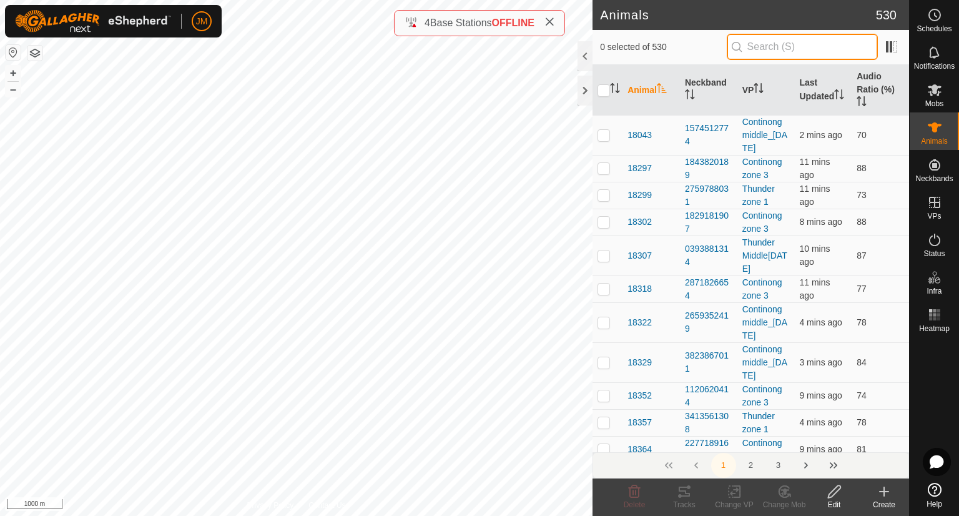
click at [829, 45] on input "text" at bounding box center [802, 47] width 151 height 26
paste input "Continong north_zone1_shiftwest_[DATE]_10 32am"
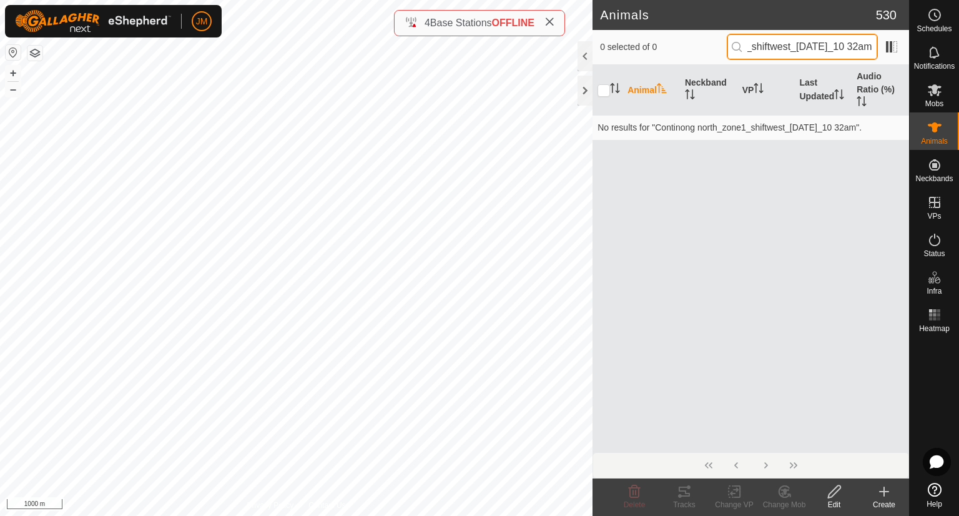
type input "Continong north_zone1_shiftwest_[DATE]_10 32am"
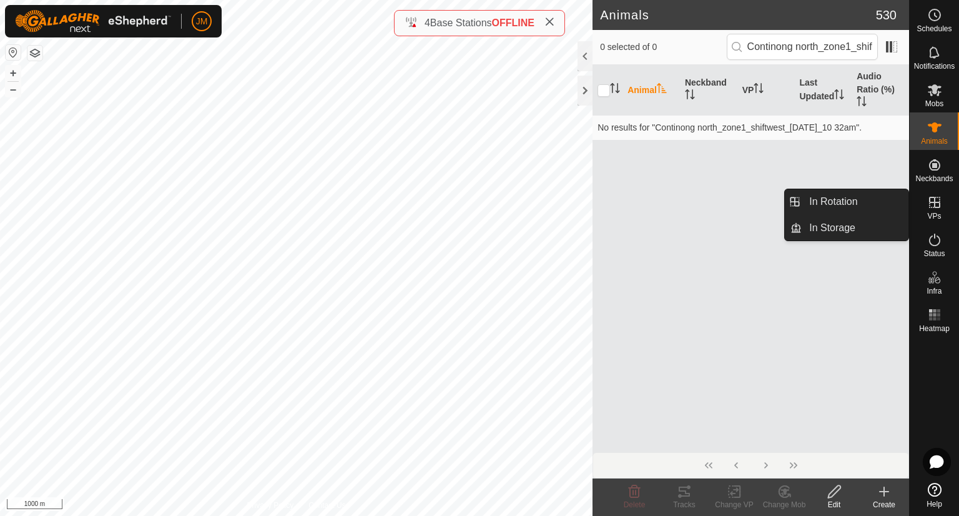
click at [931, 206] on icon at bounding box center [934, 202] width 15 height 15
click at [834, 223] on link "In Storage" at bounding box center [855, 227] width 107 height 25
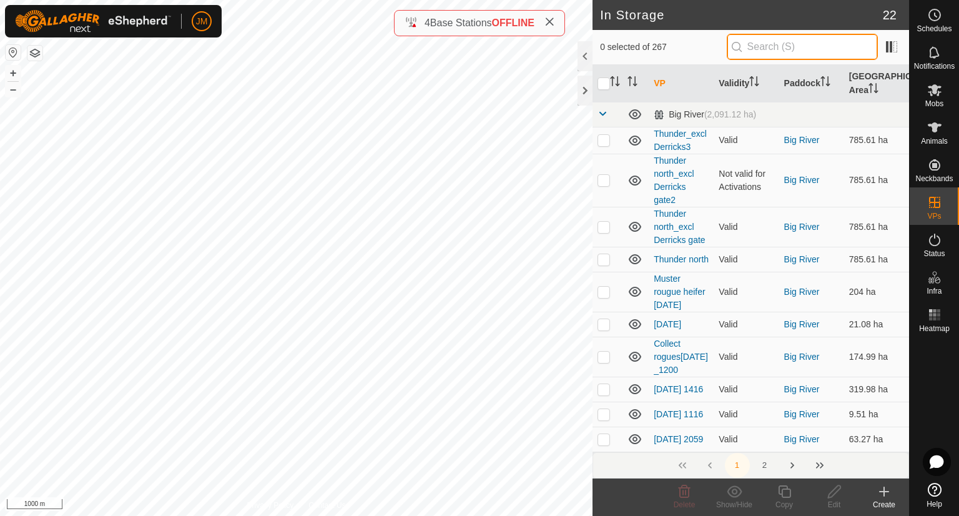
click at [759, 44] on input "text" at bounding box center [802, 47] width 151 height 26
paste input "Continong north_zone1_shiftwest_[DATE]_10 32am"
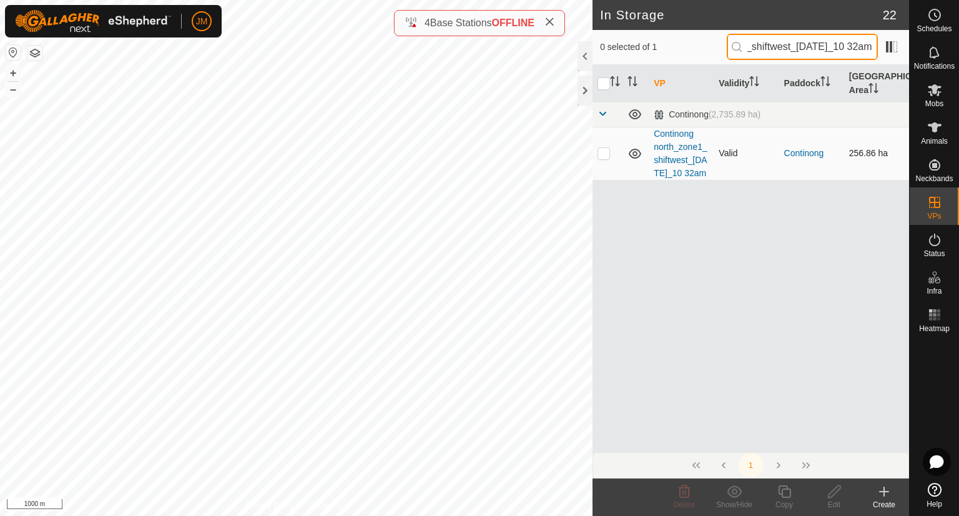
type input "Continong north_zone1_shiftwest_[DATE]_10 32am"
click at [607, 156] on p-checkbox at bounding box center [604, 153] width 12 height 10
checkbox input "true"
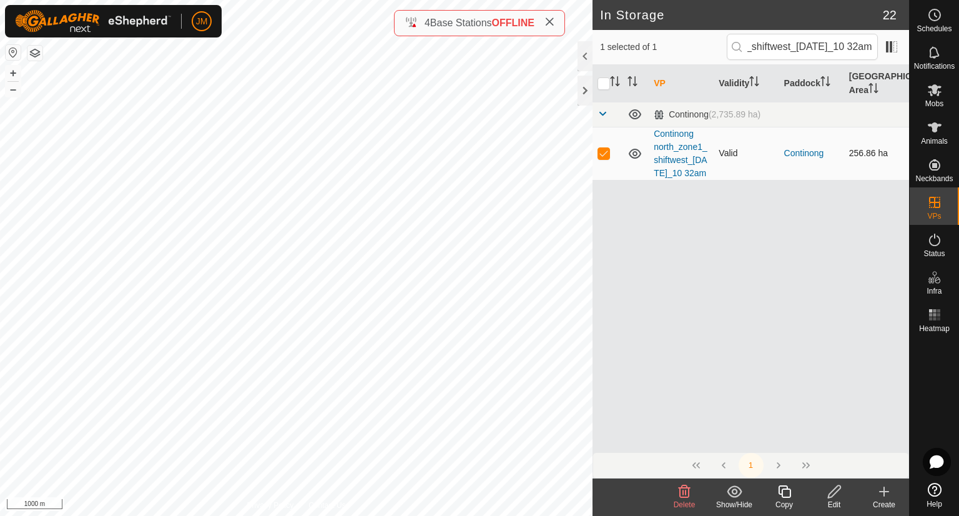
scroll to position [0, 0]
click at [19, 70] on button "+" at bounding box center [13, 73] width 15 height 15
click at [584, 94] on div at bounding box center [585, 91] width 15 height 30
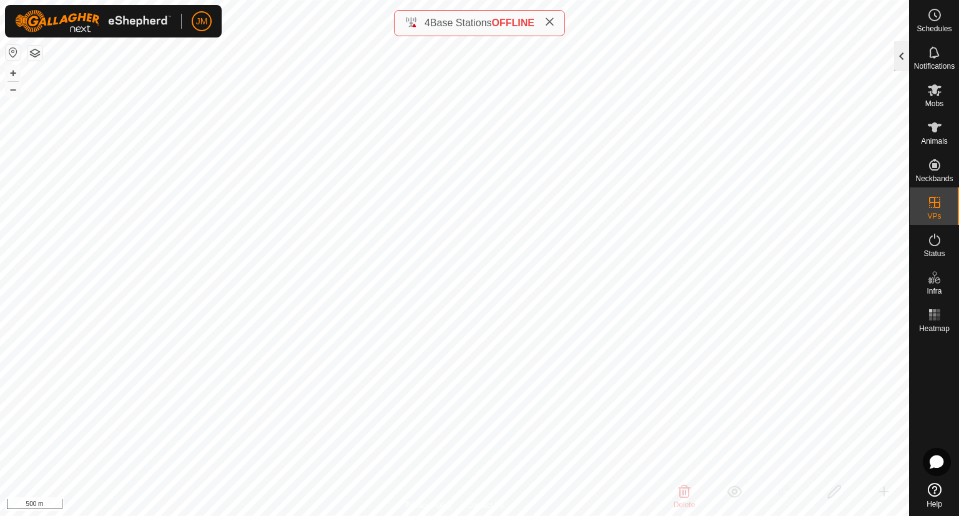
click at [900, 53] on div at bounding box center [901, 56] width 15 height 30
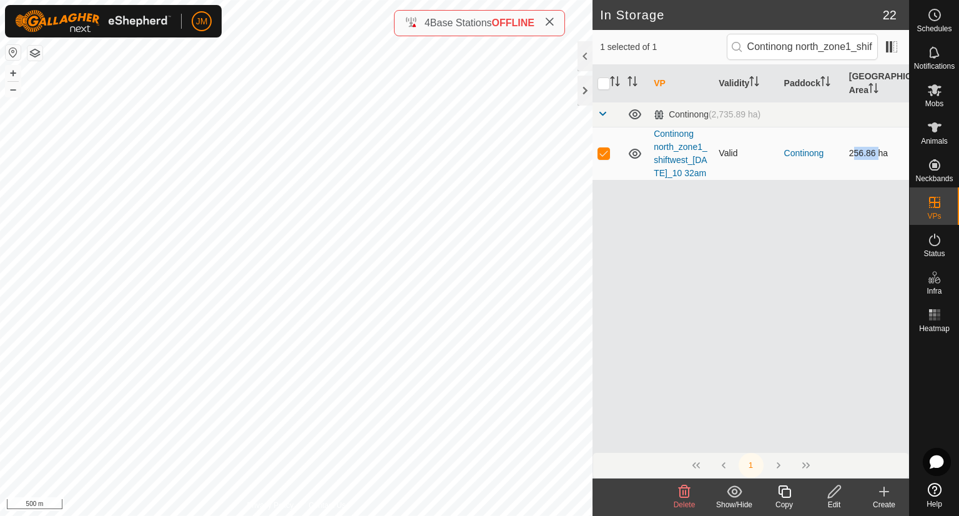
drag, startPoint x: 849, startPoint y: 163, endPoint x: 877, endPoint y: 163, distance: 27.5
click at [877, 163] on td "256.86 ha" at bounding box center [876, 153] width 65 height 53
copy td "256.86"
click at [756, 51] on input "Continong north_zone1_shiftwest_[DATE]_10 32am" at bounding box center [802, 47] width 151 height 26
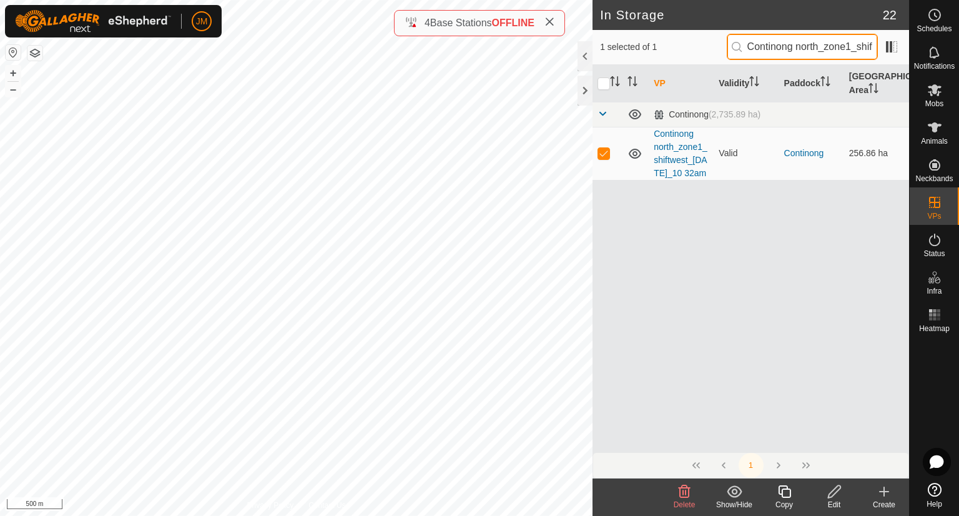
click at [756, 51] on input "Continong north_zone1_shiftwest_[DATE]_10 32am" at bounding box center [802, 47] width 151 height 26
paste input "Thunder west_zone2_western side_[DATE]"
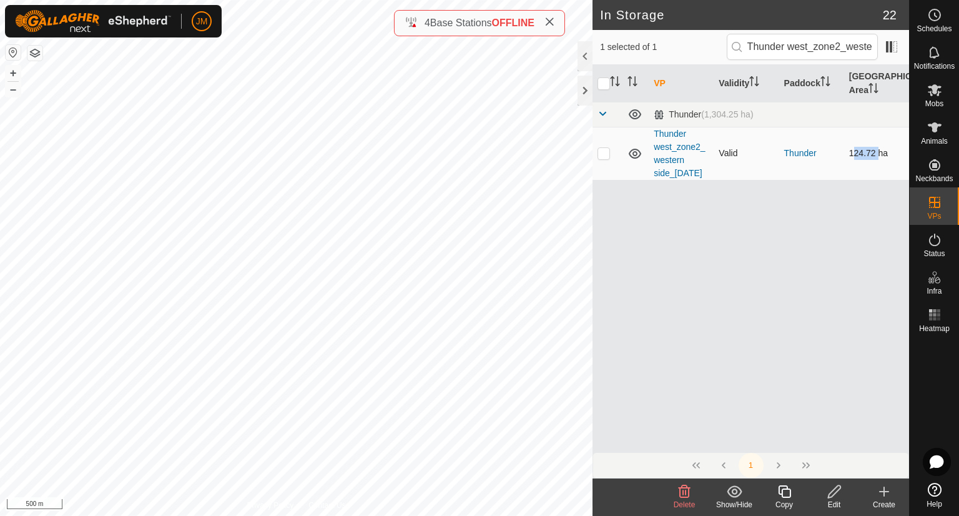
drag, startPoint x: 848, startPoint y: 164, endPoint x: 876, endPoint y: 165, distance: 28.1
click at [876, 165] on td "124.72 ha" at bounding box center [876, 153] width 65 height 53
copy td "124.72"
click at [766, 59] on input "Thunder west_zone2_western side_[DATE]" at bounding box center [802, 47] width 151 height 26
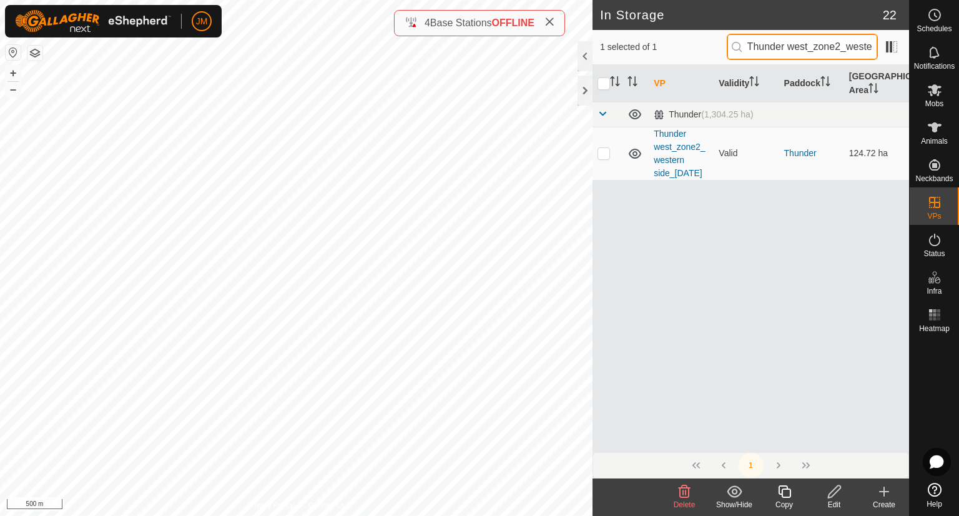
click at [766, 59] on input "Thunder west_zone2_western side_[DATE]" at bounding box center [802, 47] width 151 height 26
paste input "Continong north_[DATE]_working"
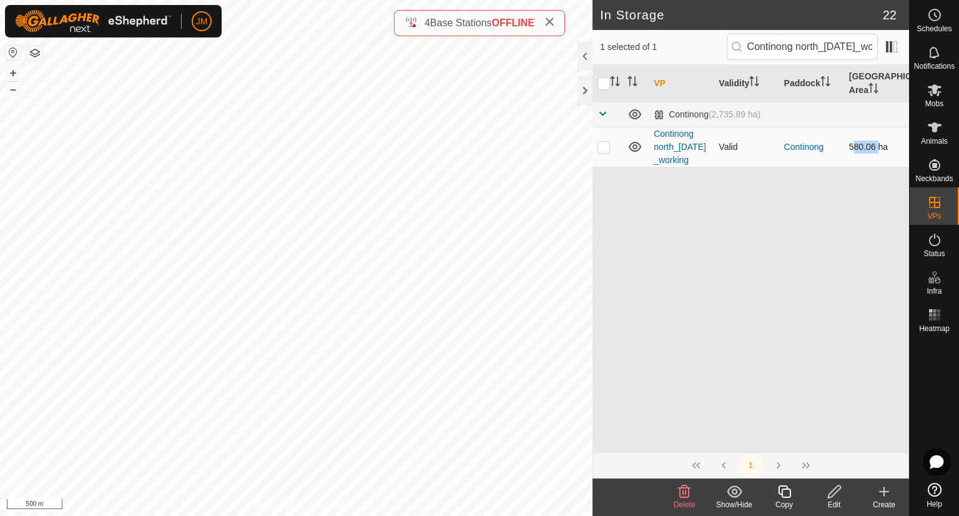
drag, startPoint x: 848, startPoint y: 150, endPoint x: 876, endPoint y: 154, distance: 27.6
click at [876, 154] on td "580.06 ha" at bounding box center [876, 147] width 65 height 40
copy td "580.06"
click at [782, 48] on input "Continong north_[DATE]_working" at bounding box center [802, 47] width 151 height 26
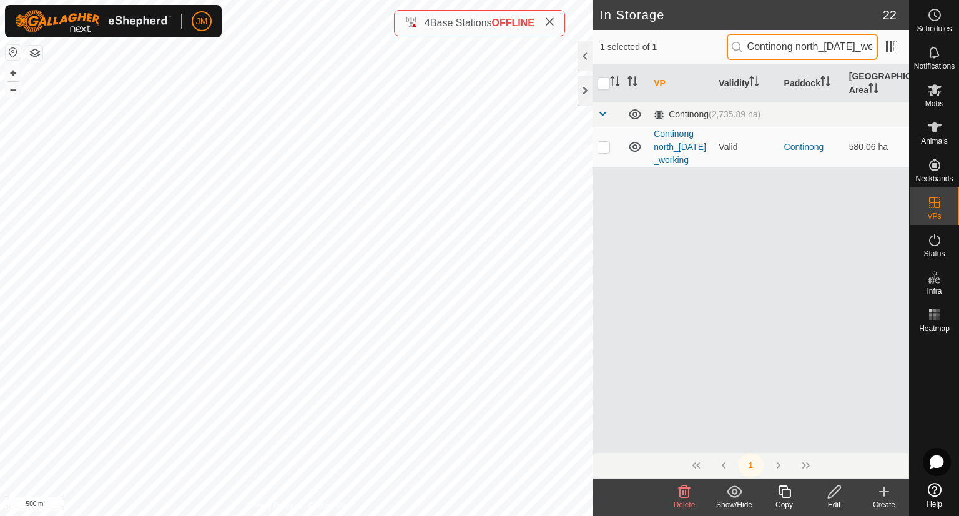
click at [782, 48] on input "Continong north_[DATE]_working" at bounding box center [802, 47] width 151 height 26
paste input "North return to paddock_zone 1"
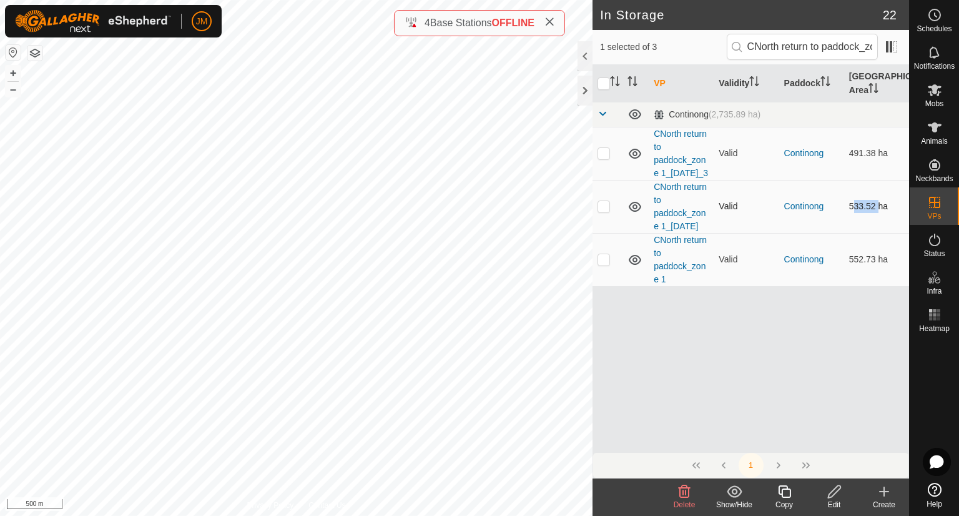
drag, startPoint x: 844, startPoint y: 243, endPoint x: 877, endPoint y: 251, distance: 33.5
click at [877, 233] on td "533.52 ha" at bounding box center [876, 206] width 65 height 53
copy td "533.52"
click at [773, 49] on input "CNorth return to paddock_zone 1" at bounding box center [802, 47] width 151 height 26
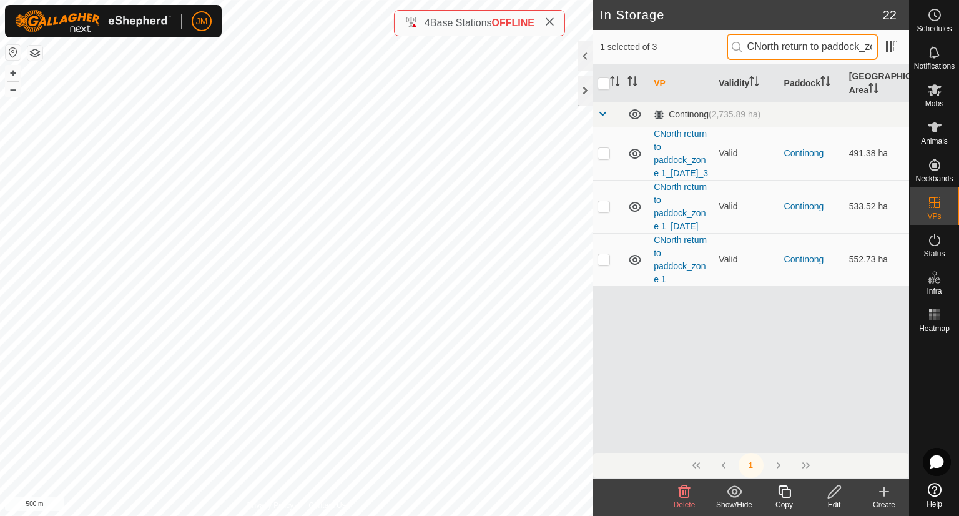
click at [773, 49] on input "CNorth return to paddock_zone 1" at bounding box center [802, 47] width 151 height 26
paste input "_[DATE]_2"
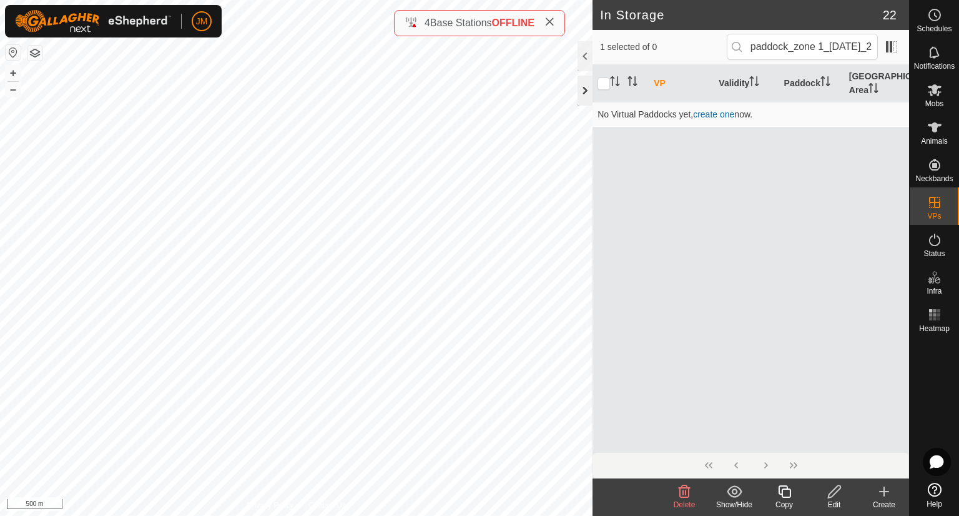
click at [582, 98] on div at bounding box center [585, 91] width 15 height 30
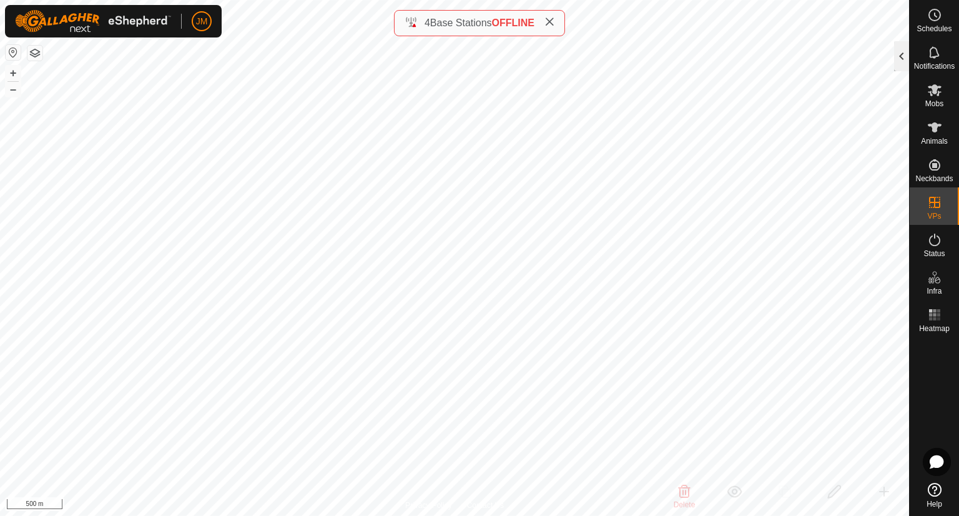
click at [902, 66] on div at bounding box center [901, 56] width 15 height 30
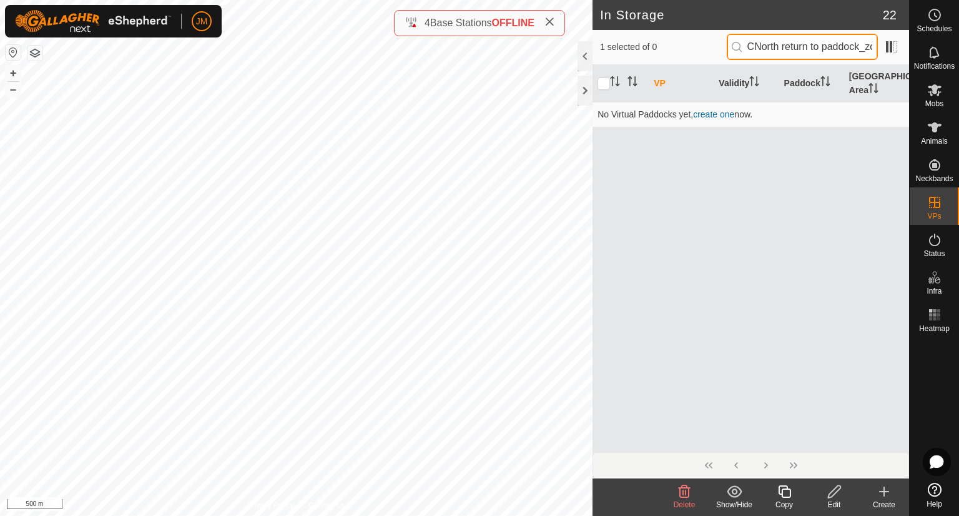
click at [817, 54] on input "CNorth return to paddock_zone 1_[DATE]_2" at bounding box center [802, 47] width 151 height 26
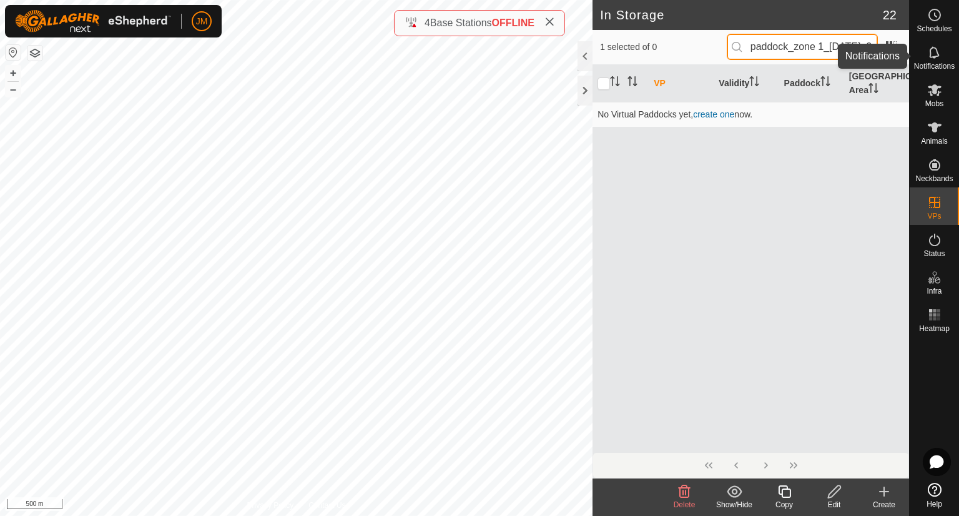
drag, startPoint x: 809, startPoint y: 52, endPoint x: 924, endPoint y: 45, distance: 115.7
click at [924, 45] on div "Schedules Notifications Mobs Animals Neckbands VPs Status Infra Heatmap Help In…" at bounding box center [479, 258] width 959 height 516
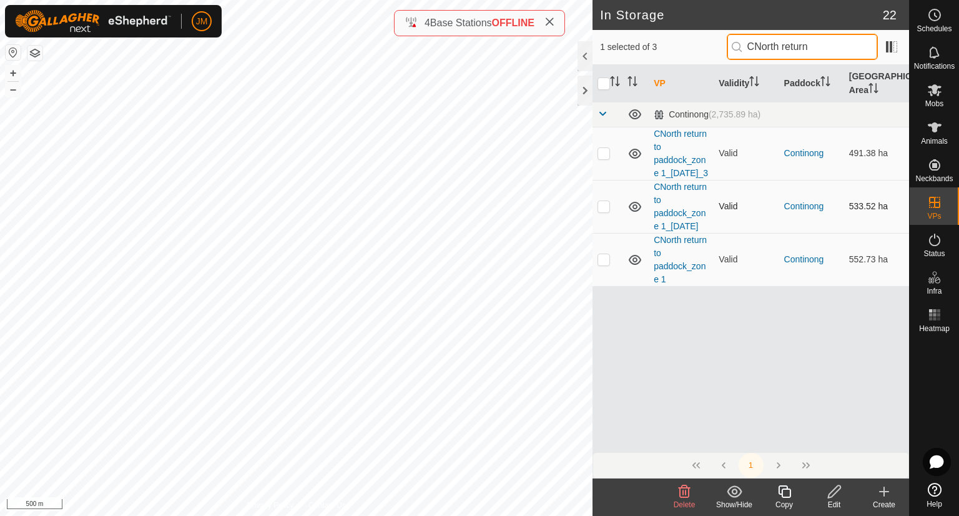
type input "CNorth return"
click at [607, 158] on p-checkbox at bounding box center [604, 153] width 12 height 10
checkbox input "false"
drag, startPoint x: 840, startPoint y: 167, endPoint x: 875, endPoint y: 175, distance: 35.3
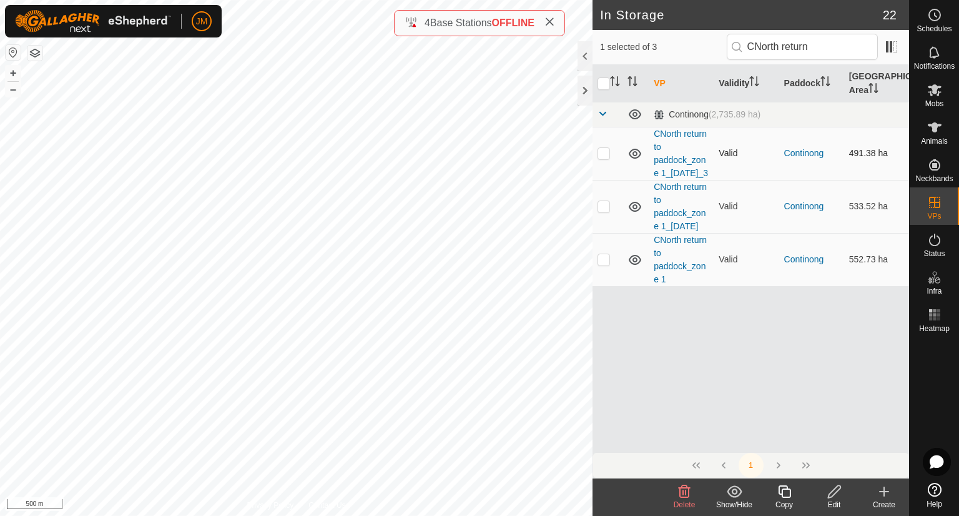
click at [875, 175] on tr "CNorth return to paddock_zone 1_[DATE]_3 Valid Continong 491.38 ha" at bounding box center [751, 153] width 317 height 53
copy tr "491.38"
click at [770, 48] on input "CNorth return" at bounding box center [802, 47] width 151 height 26
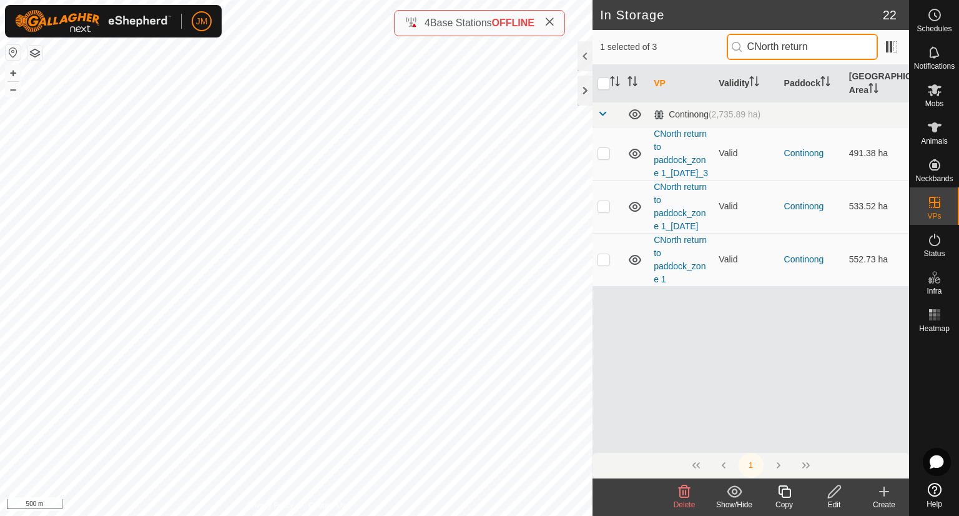
paste input "Thunder West_[DATE]_zone 2"
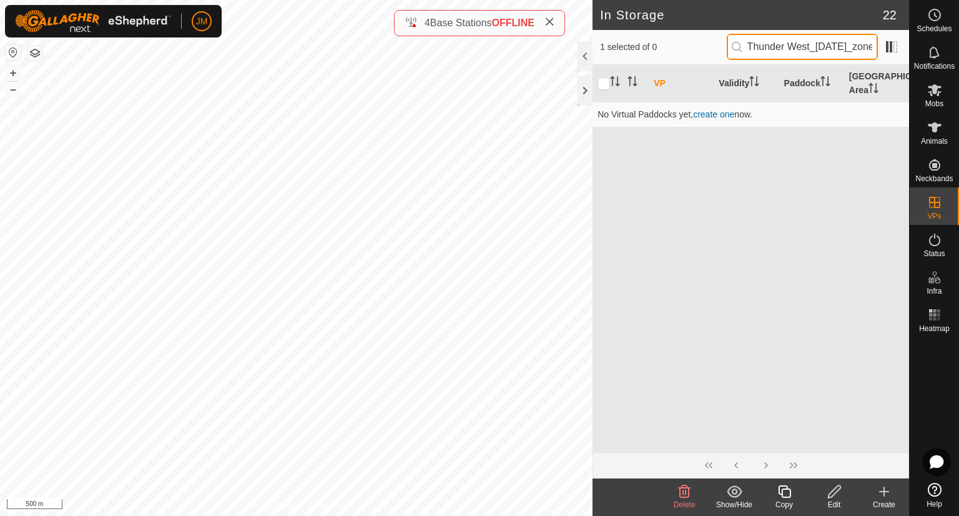
drag, startPoint x: 840, startPoint y: 46, endPoint x: 719, endPoint y: 56, distance: 120.9
click at [719, 56] on div "1 selected of 0 Thunder West_[DATE]_zone 2" at bounding box center [751, 47] width 302 height 26
click at [755, 53] on input "Thunder West_[DATE]_zone 2" at bounding box center [802, 47] width 151 height 26
drag, startPoint x: 755, startPoint y: 53, endPoint x: 805, endPoint y: 52, distance: 50.0
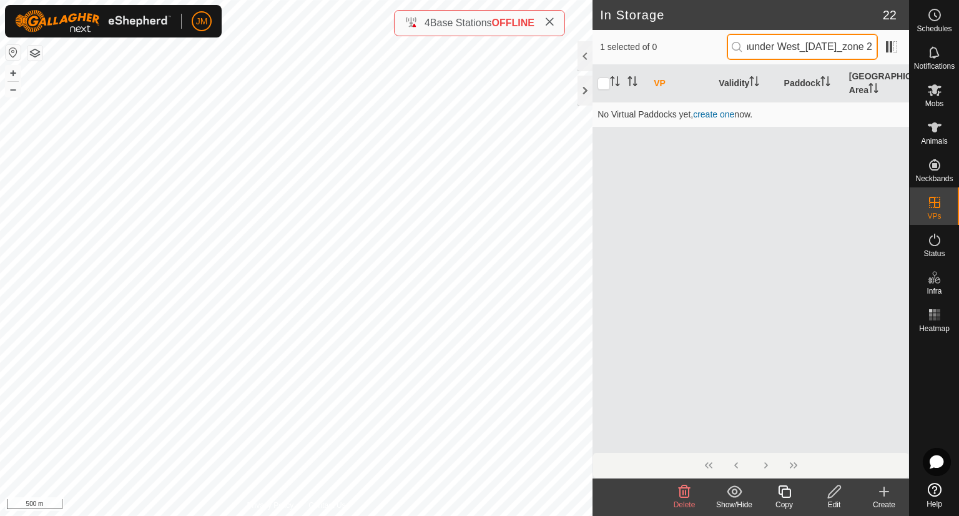
click at [805, 52] on input "Thunder West_[DATE]_zone 2" at bounding box center [802, 47] width 151 height 26
drag, startPoint x: 805, startPoint y: 52, endPoint x: 718, endPoint y: 47, distance: 87.6
click at [718, 47] on div "1 selected of 0 Thunder West_[DATE]_zone 2" at bounding box center [751, 47] width 302 height 26
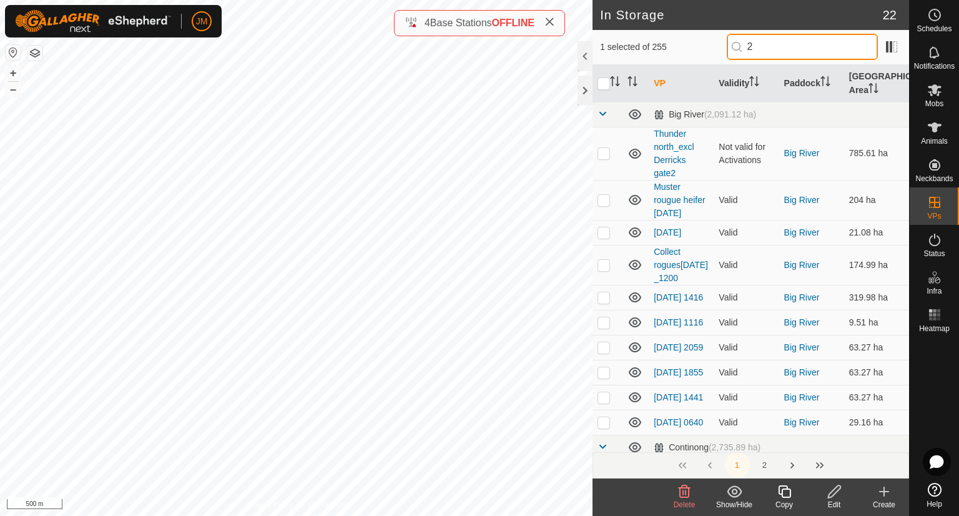
type input "2"
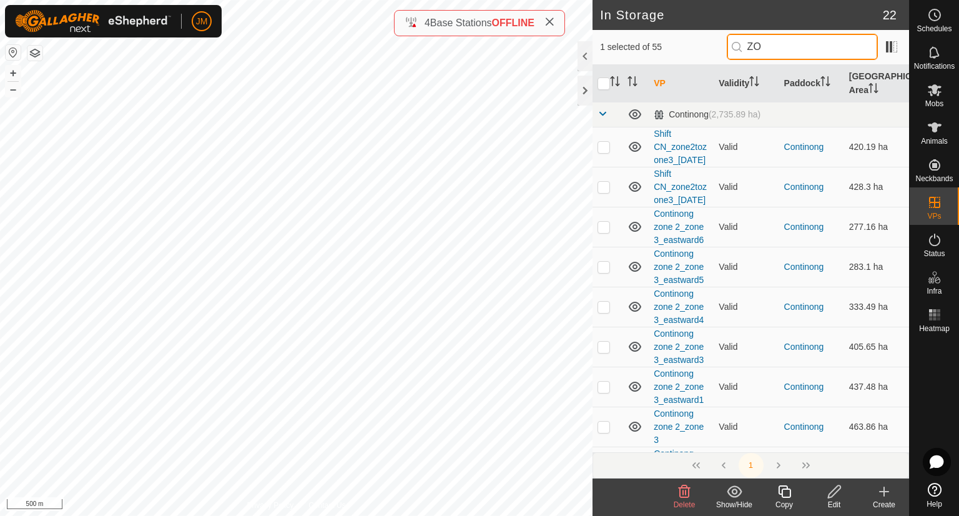
type input "Z"
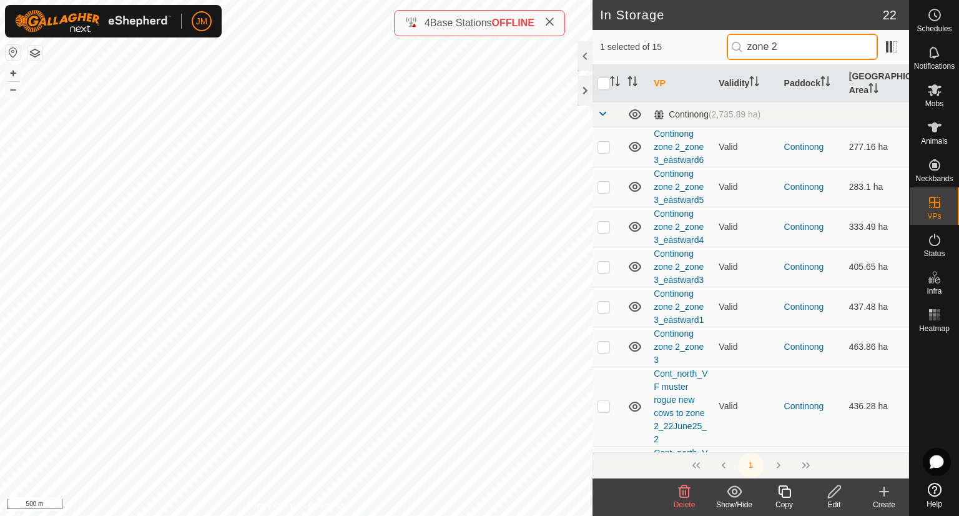
type input "zone 2"
click at [727, 111] on span "(2,735.89 ha)" at bounding box center [735, 114] width 52 height 10
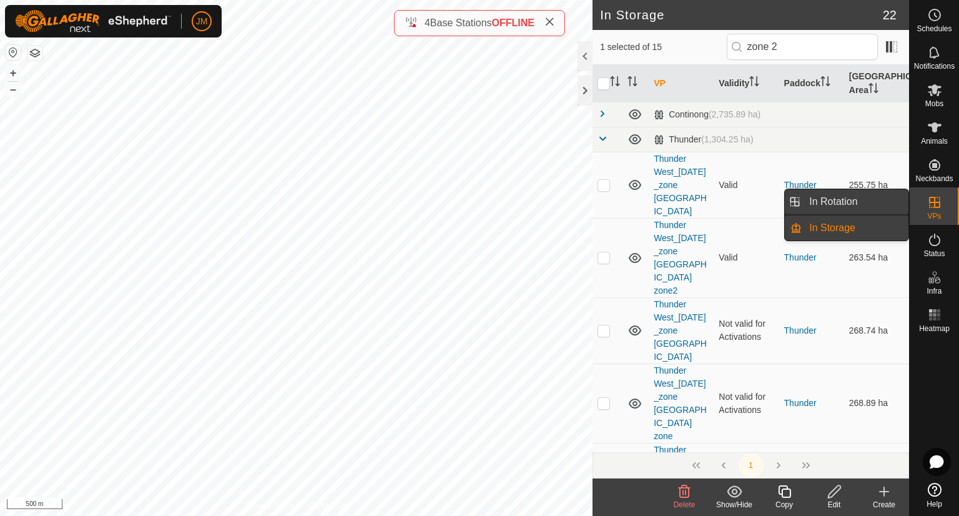
click at [880, 201] on link "In Rotation" at bounding box center [855, 201] width 107 height 25
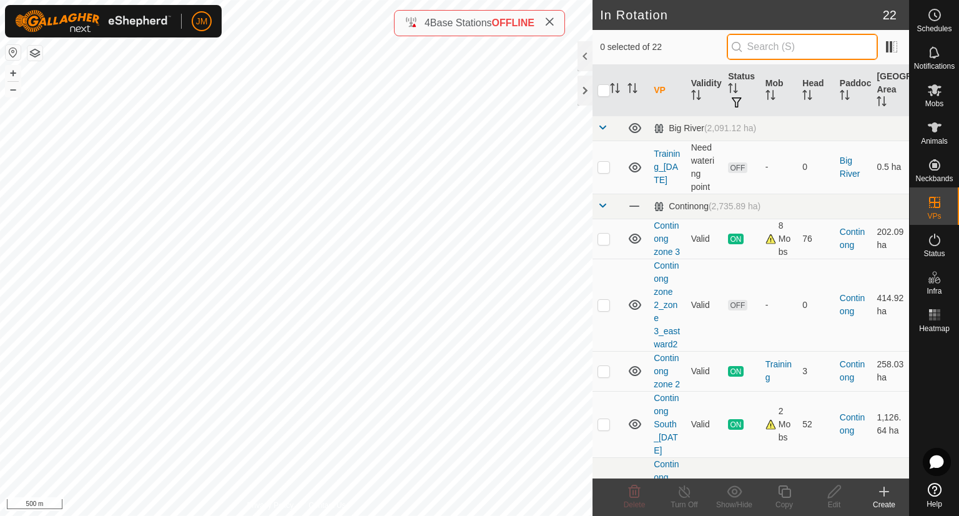
click at [797, 52] on input "text" at bounding box center [802, 47] width 151 height 26
paste input "Thunder West_[DATE]_zone 2"
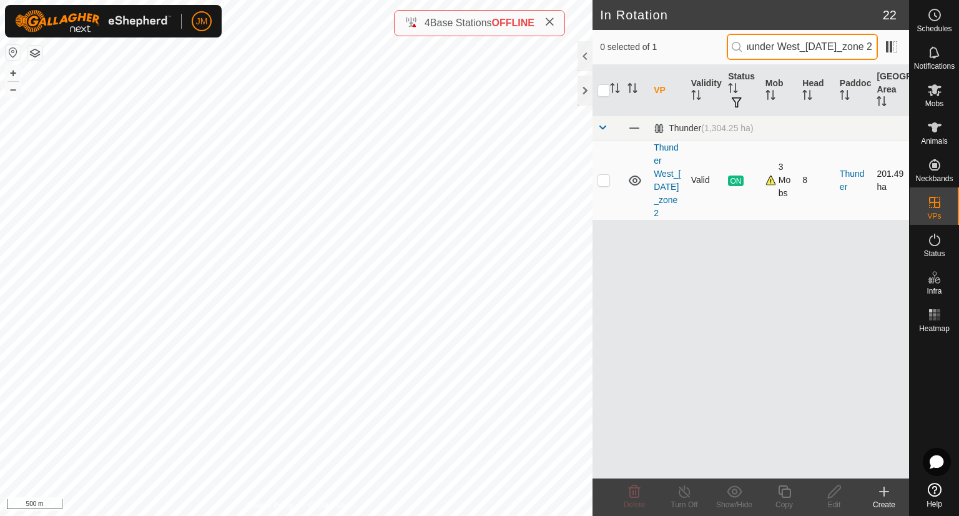
type input "Thunder West_[DATE]_zone 2"
click at [606, 179] on p-checkbox at bounding box center [604, 180] width 12 height 10
checkbox input "true"
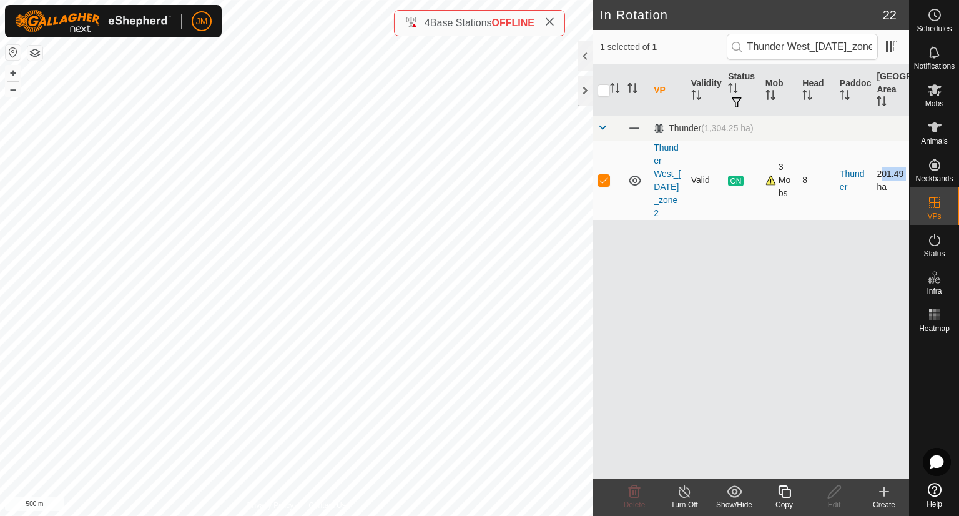
drag, startPoint x: 873, startPoint y: 174, endPoint x: 905, endPoint y: 175, distance: 31.9
click at [905, 175] on td "201.49 ha" at bounding box center [890, 179] width 37 height 79
copy td "201.49"
click at [814, 40] on input "Thunder West_[DATE]_zone 2" at bounding box center [802, 47] width 151 height 26
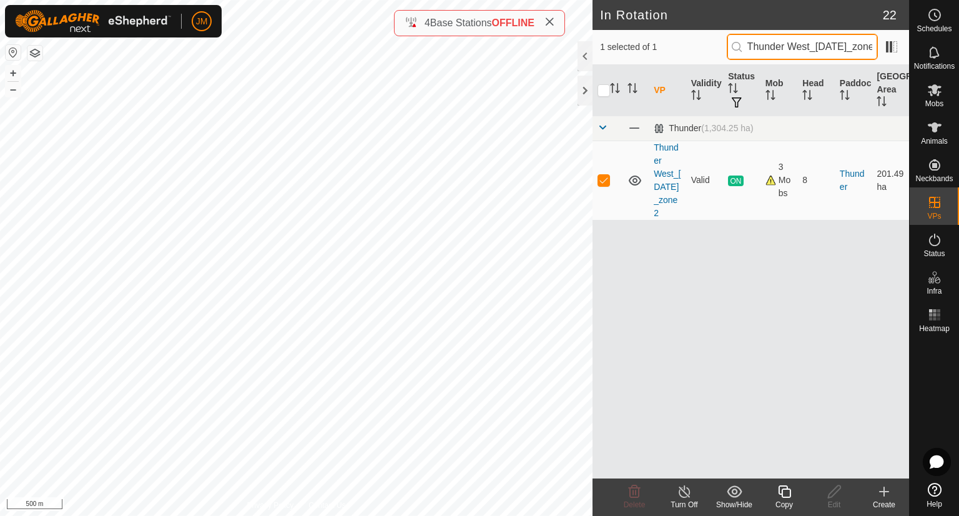
click at [814, 40] on input "Thunder West_[DATE]_zone 2" at bounding box center [802, 47] width 151 height 26
paste input "CNorth return to paddock_zone 1_[DATE]_"
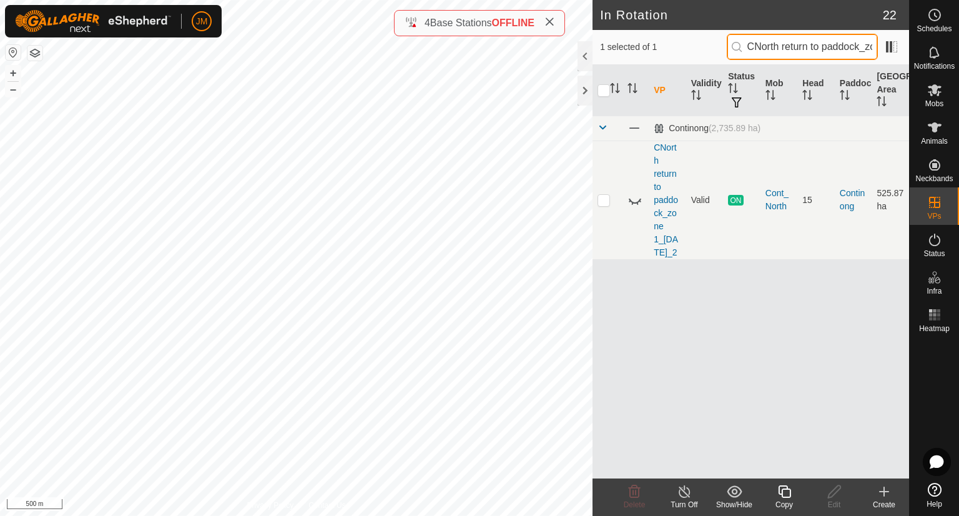
scroll to position [0, 97]
type input "CNorth return to paddock_zone 1_[DATE]_2"
click at [605, 205] on p-checkbox at bounding box center [604, 200] width 12 height 10
checkbox input "true"
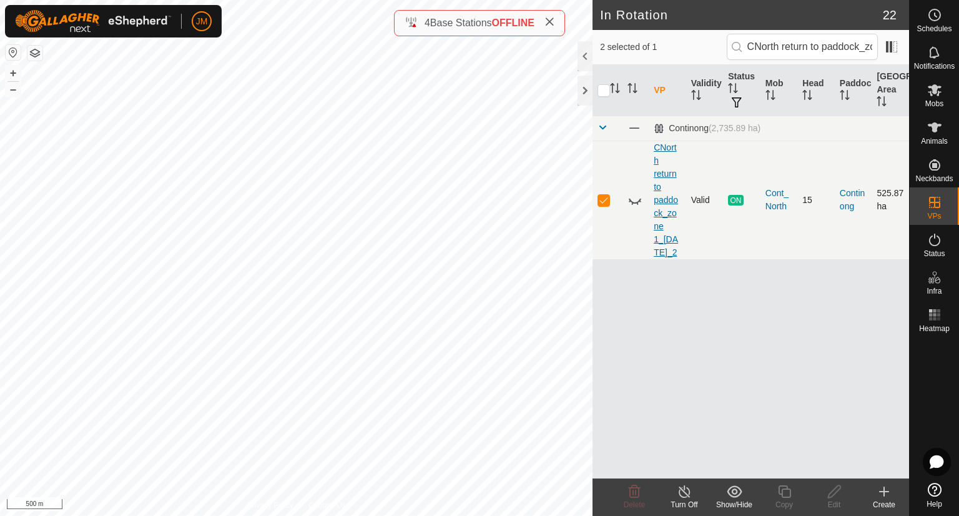
click at [662, 213] on link "CNorth return to paddock_zone 1_[DATE]_2" at bounding box center [666, 199] width 24 height 115
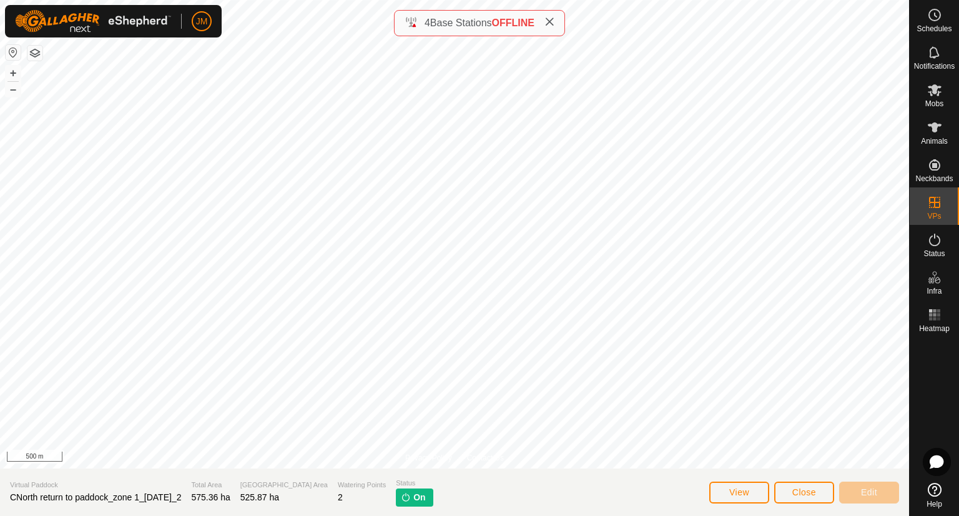
click at [159, 493] on span "CNorth return to paddock_zone 1_[DATE]_2" at bounding box center [95, 497] width 171 height 10
click at [936, 130] on icon at bounding box center [935, 127] width 14 height 10
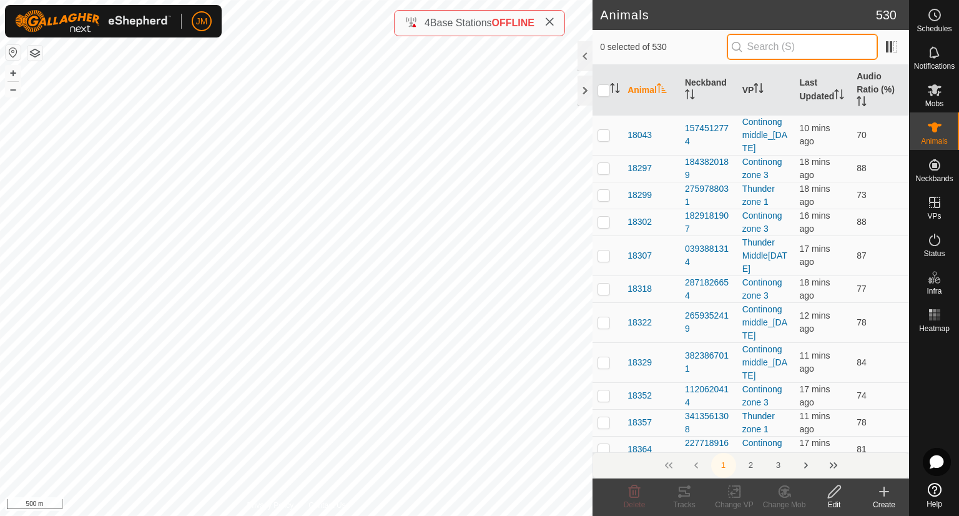
click at [823, 48] on input "text" at bounding box center [802, 47] width 151 height 26
paste input "CNorth return to paddock_zone 1_[DATE]_2"
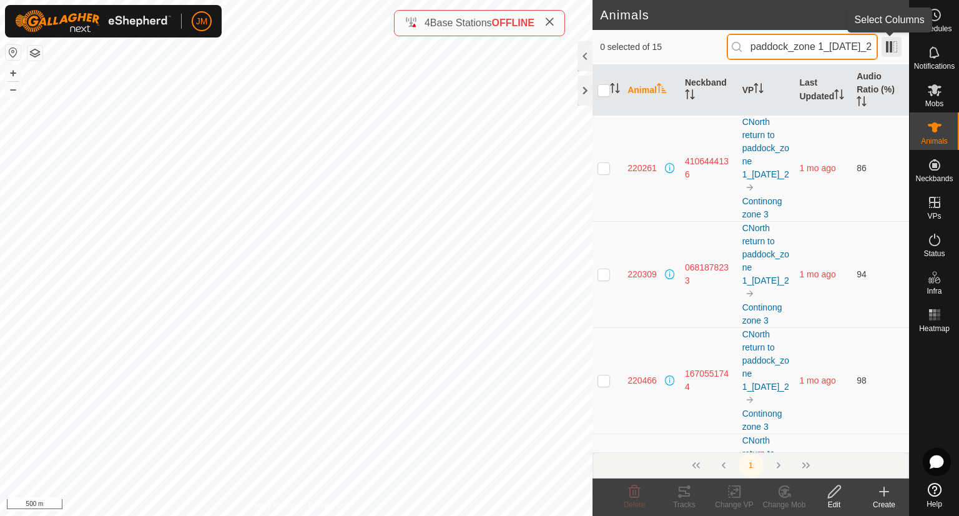
type input "CNorth return to paddock_zone 1_[DATE]_2"
click at [897, 50] on span at bounding box center [892, 47] width 20 height 20
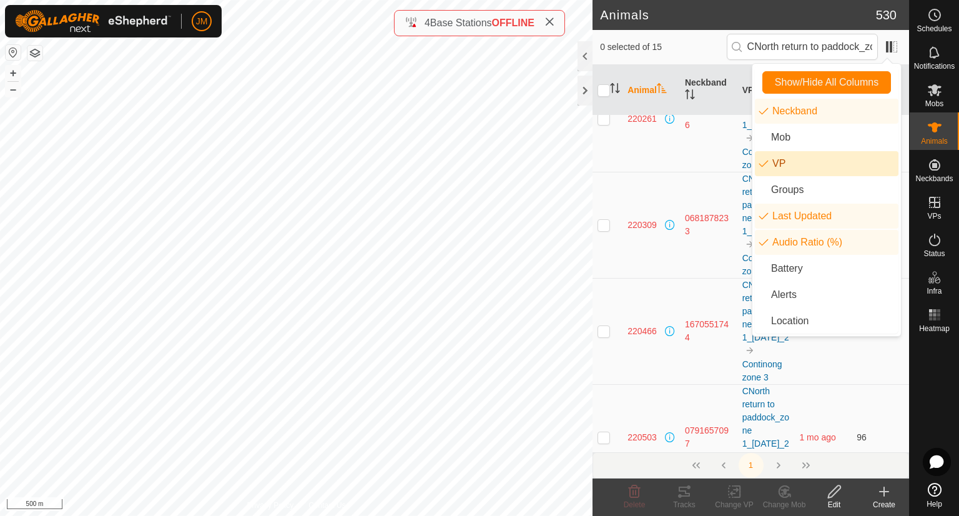
scroll to position [67, 0]
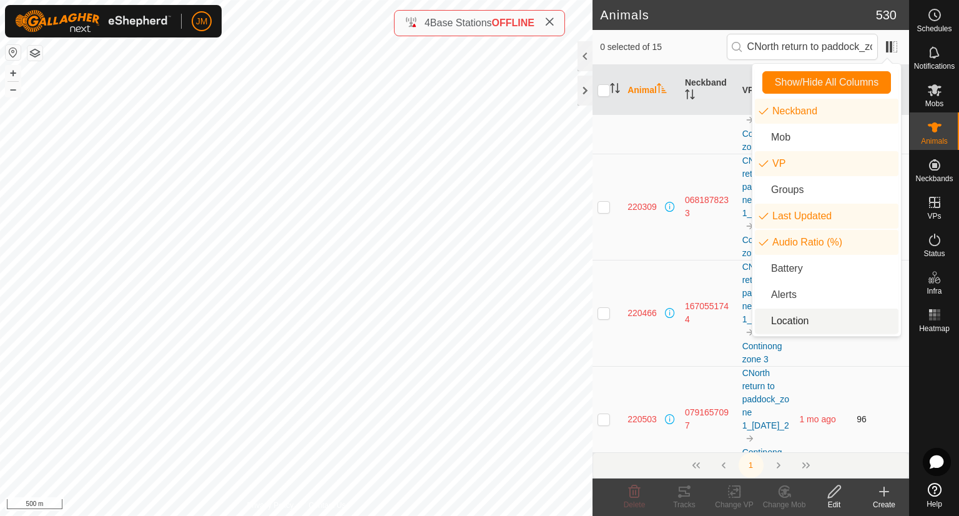
click at [852, 368] on td "96" at bounding box center [880, 419] width 57 height 106
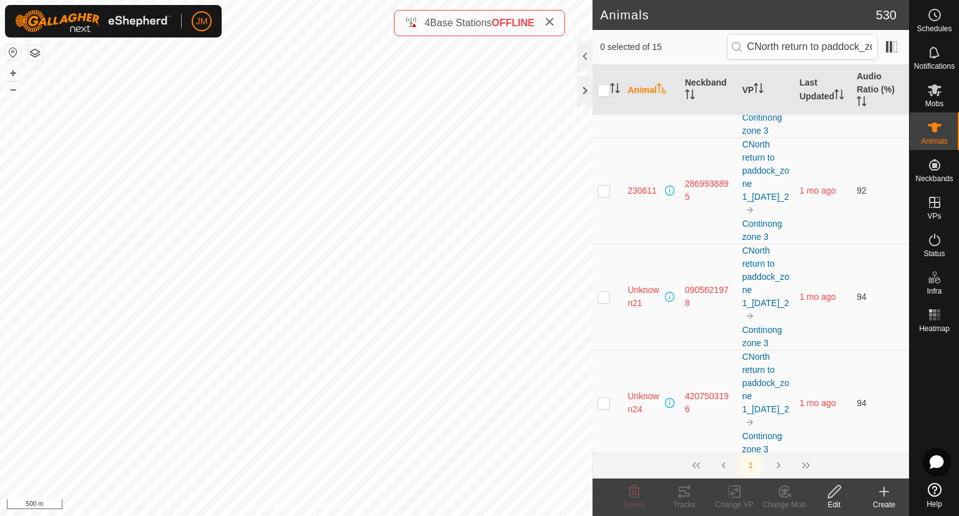
scroll to position [0, 0]
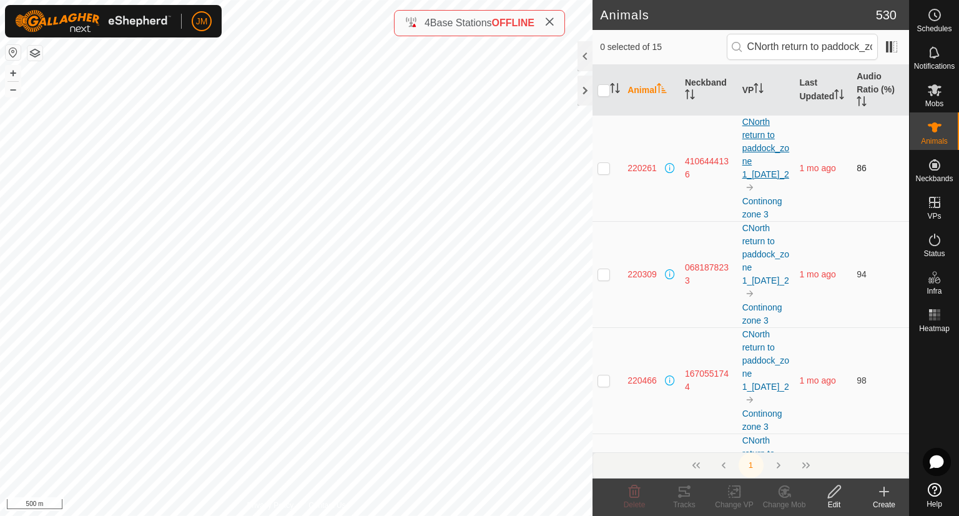
click at [754, 175] on link "CNorth return to paddock_zone 1_[DATE]_2" at bounding box center [765, 148] width 47 height 62
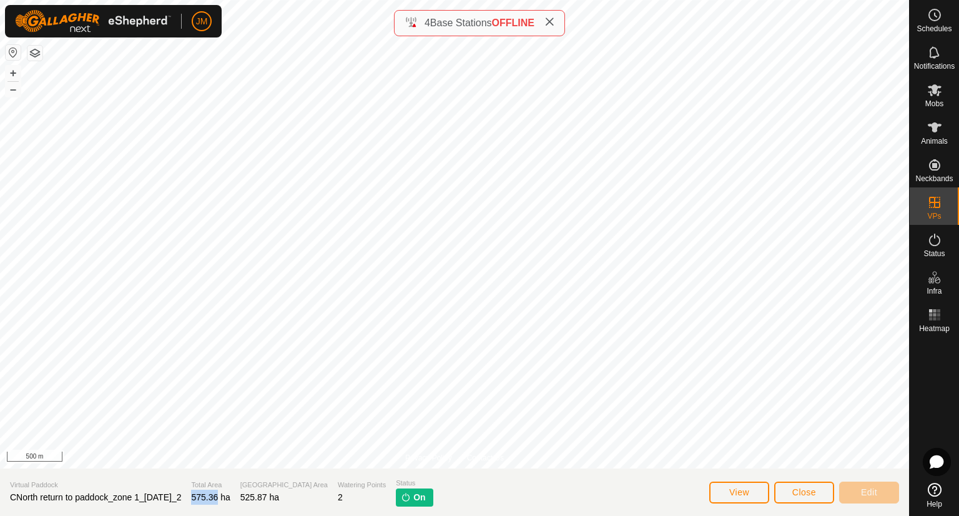
drag, startPoint x: 209, startPoint y: 499, endPoint x: 237, endPoint y: 503, distance: 28.3
click at [237, 503] on section "Virtual Paddock CNorth return to paddock_zone 1_[DATE]_2 Total Area 575.36 ha G…" at bounding box center [454, 491] width 909 height 47
copy span "575.36"
click at [793, 484] on button "Close" at bounding box center [804, 492] width 60 height 22
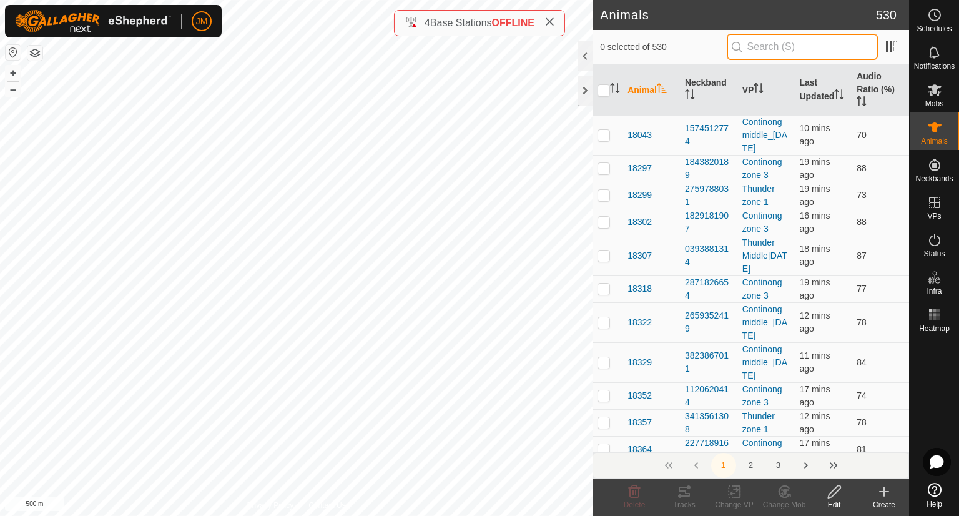
click at [789, 55] on input "text" at bounding box center [802, 47] width 151 height 26
paste input "CNorth return to paddock_zone 1_[DATE]_1"
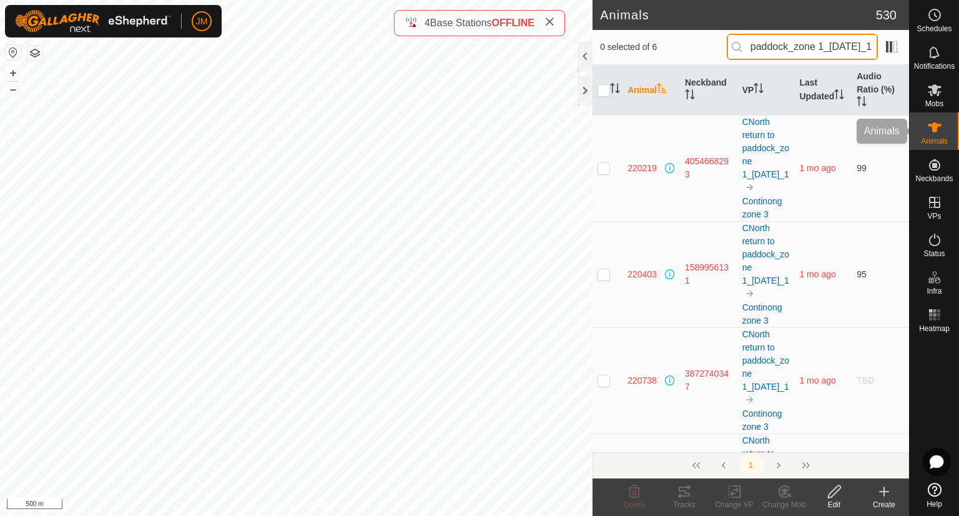
type input "CNorth return to paddock_zone 1_[DATE]_1"
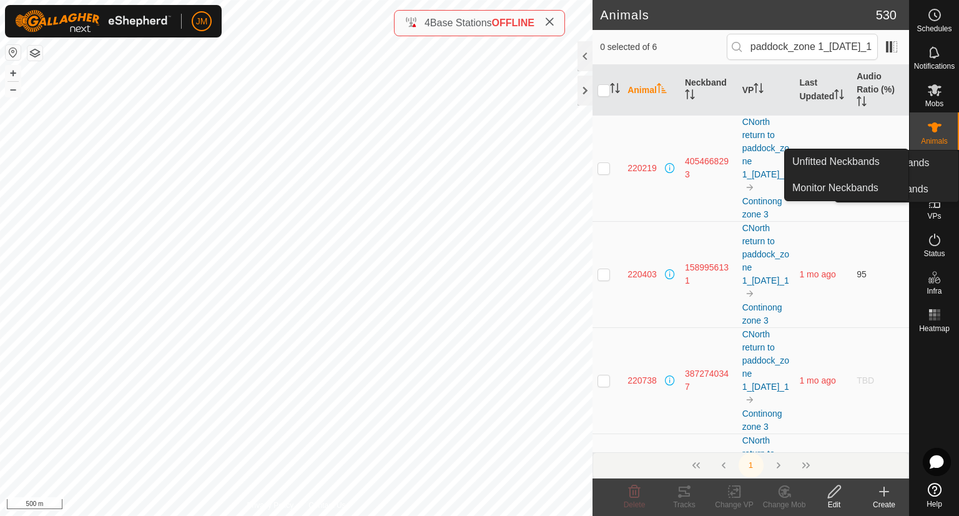
scroll to position [0, 0]
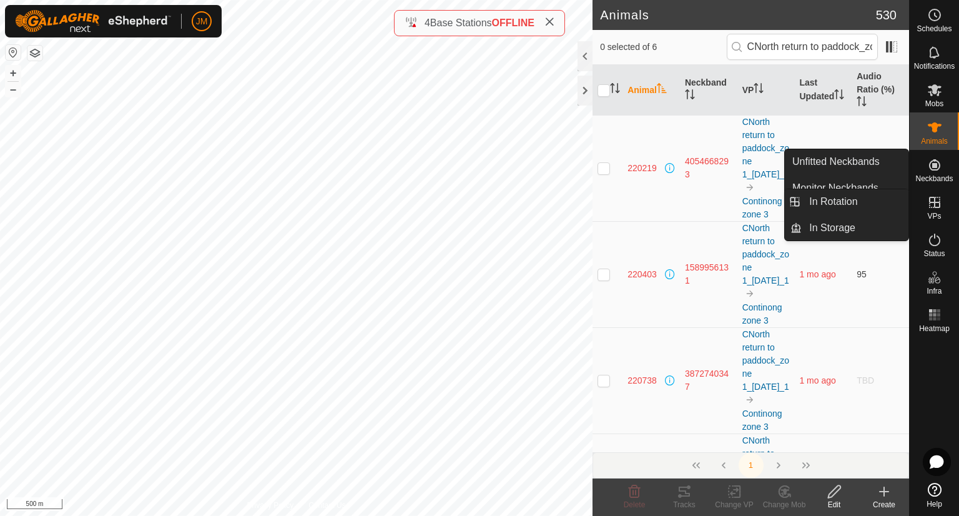
click at [935, 207] on icon at bounding box center [934, 202] width 11 height 11
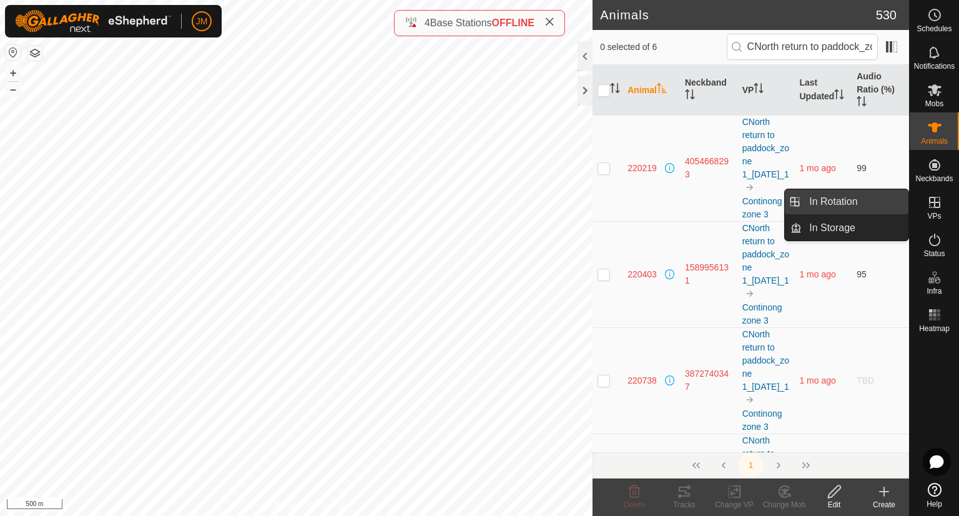
click at [870, 203] on link "In Rotation" at bounding box center [855, 201] width 107 height 25
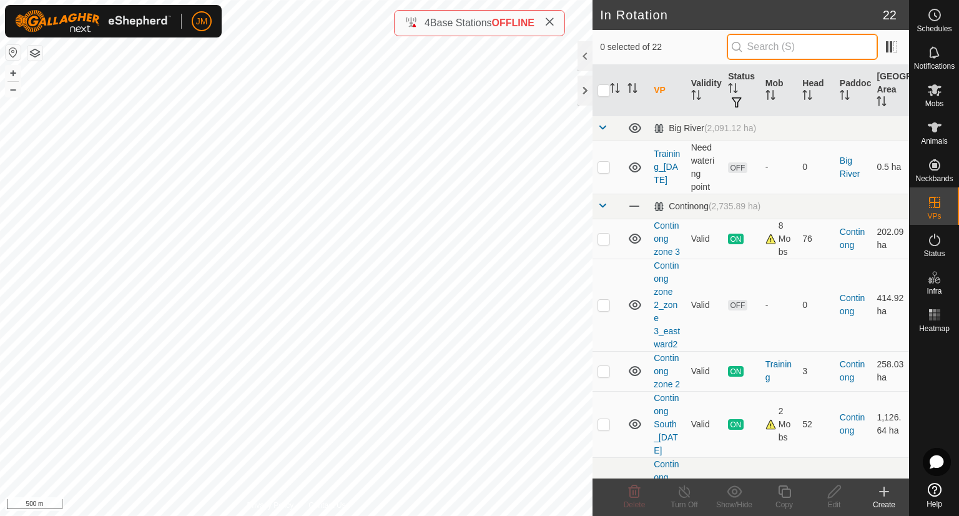
click at [832, 39] on input "text" at bounding box center [802, 47] width 151 height 26
paste input "CNorth return to paddock_zone 1_[DATE]_1"
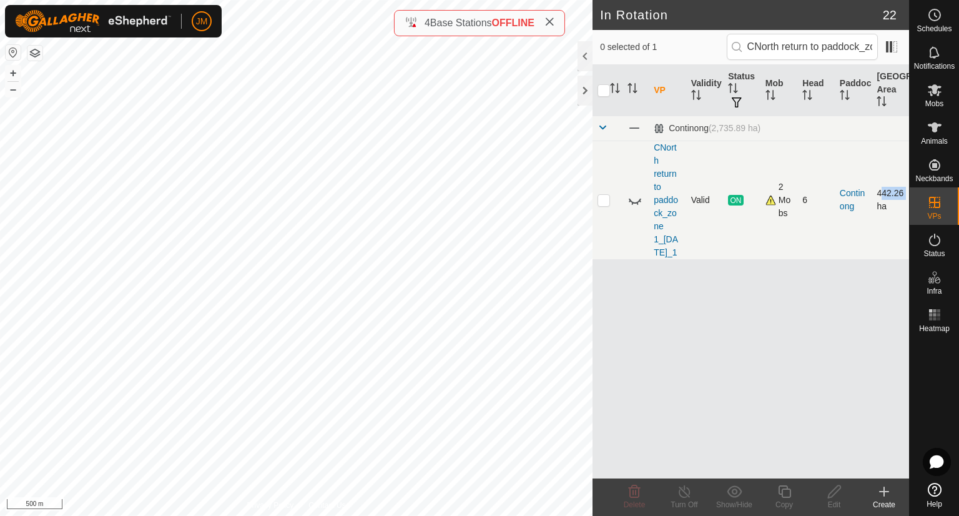
drag, startPoint x: 873, startPoint y: 196, endPoint x: 908, endPoint y: 198, distance: 34.4
click at [908, 198] on td "442.26 ha" at bounding box center [890, 199] width 37 height 119
copy td "442.26"
click at [774, 53] on input "CNorth return to paddock_zone 1_[DATE]_1" at bounding box center [802, 47] width 151 height 26
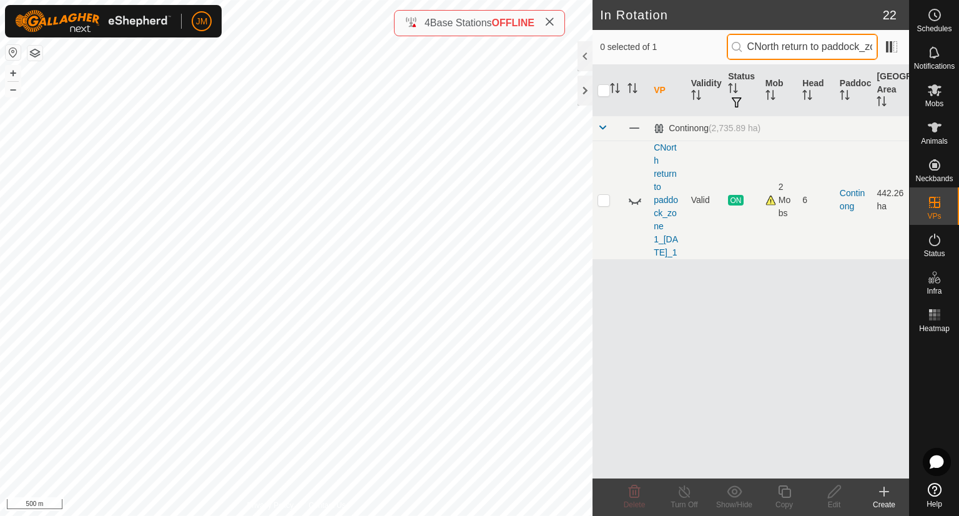
click at [774, 53] on input "CNorth return to paddock_zone 1_[DATE]_1" at bounding box center [802, 47] width 151 height 26
paste input "Training_[DATE]"
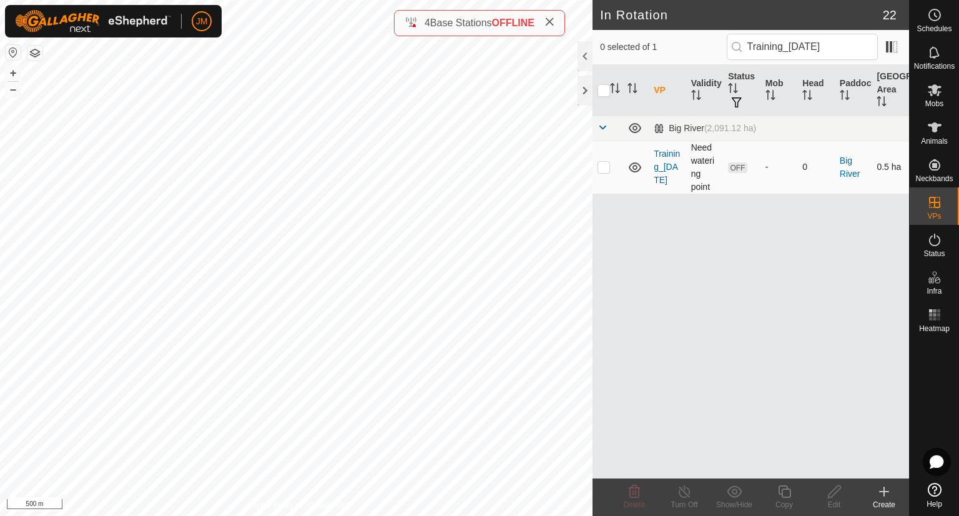
drag, startPoint x: 867, startPoint y: 174, endPoint x: 889, endPoint y: 175, distance: 21.9
click at [889, 175] on tr "Training_[DATE] Need watering point OFF - 0 Big River 0.5 ha" at bounding box center [751, 166] width 317 height 53
copy tr "0.5"
click at [786, 41] on input "Training_[DATE]" at bounding box center [802, 47] width 151 height 26
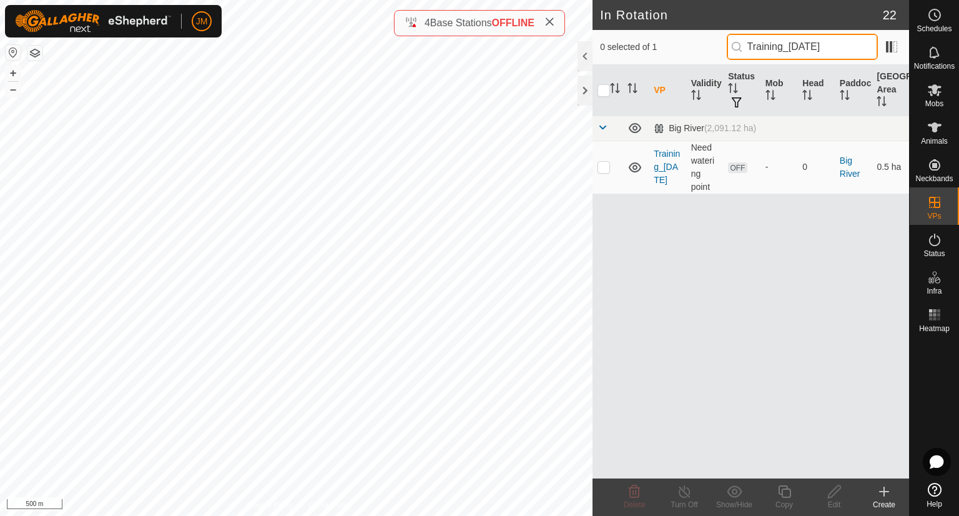
click at [786, 41] on input "Training_[DATE]" at bounding box center [802, 47] width 151 height 26
paste input "Continong zone 2"
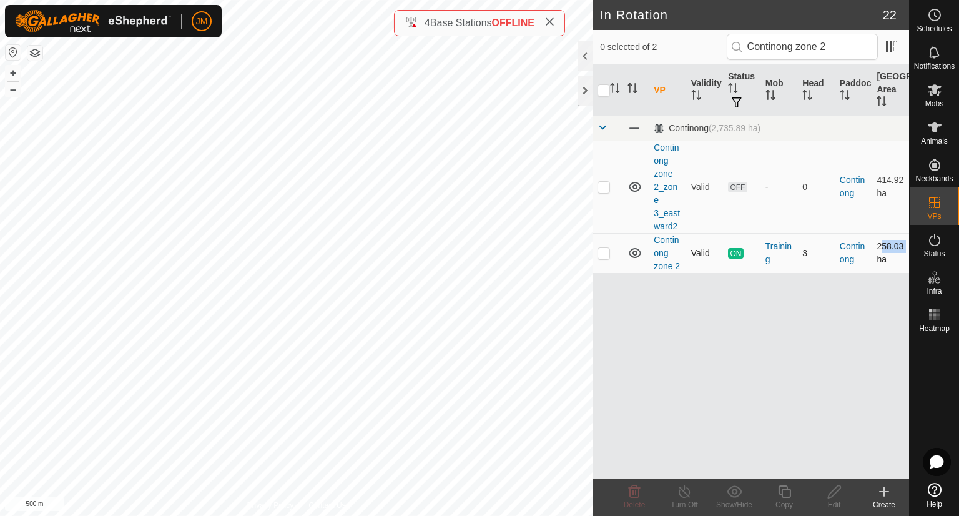
drag, startPoint x: 874, startPoint y: 245, endPoint x: 903, endPoint y: 248, distance: 28.8
click at [903, 248] on td "258.03 ha" at bounding box center [890, 253] width 37 height 40
copy td "258.03"
click at [762, 66] on th "Mob" at bounding box center [778, 90] width 37 height 51
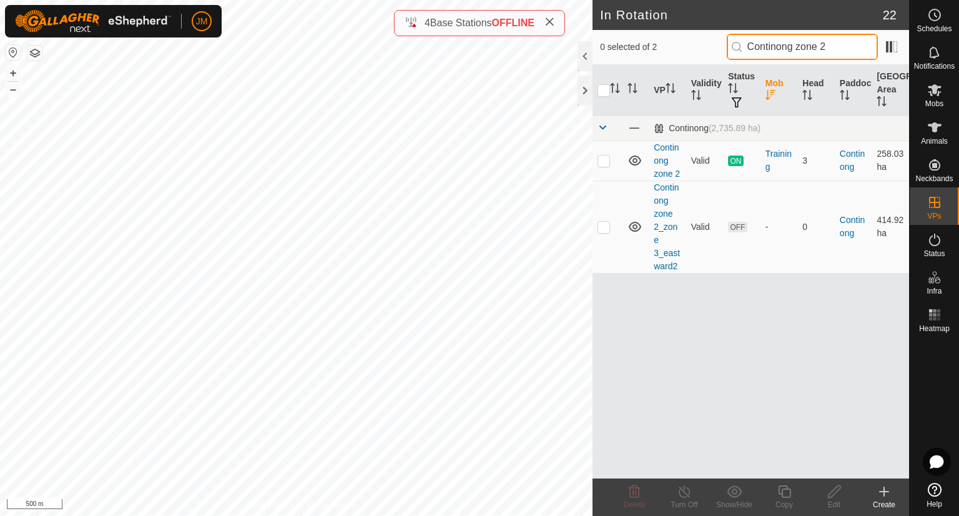
click at [782, 56] on input "Continong zone 2" at bounding box center [802, 47] width 151 height 26
paste input "Thunder West_[DATE]_"
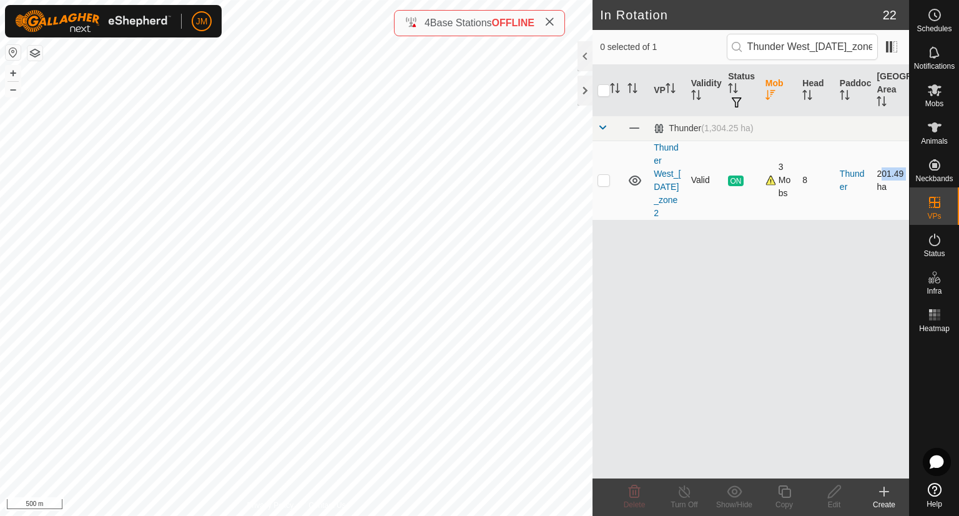
drag, startPoint x: 876, startPoint y: 178, endPoint x: 904, endPoint y: 178, distance: 28.1
click at [904, 178] on td "201.49 ha" at bounding box center [890, 179] width 37 height 79
click at [764, 55] on input "Thunder West_[DATE]_zone 2" at bounding box center [802, 47] width 151 height 26
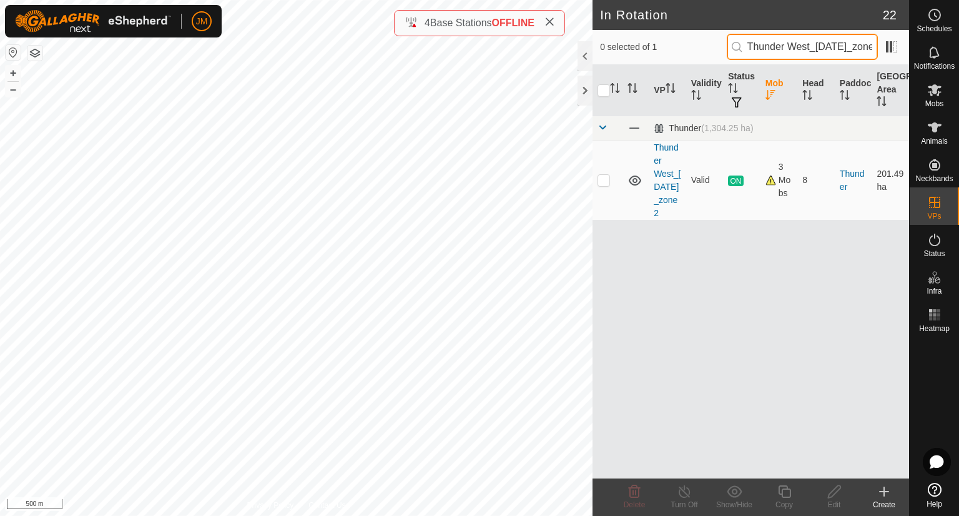
paste input "Continong"
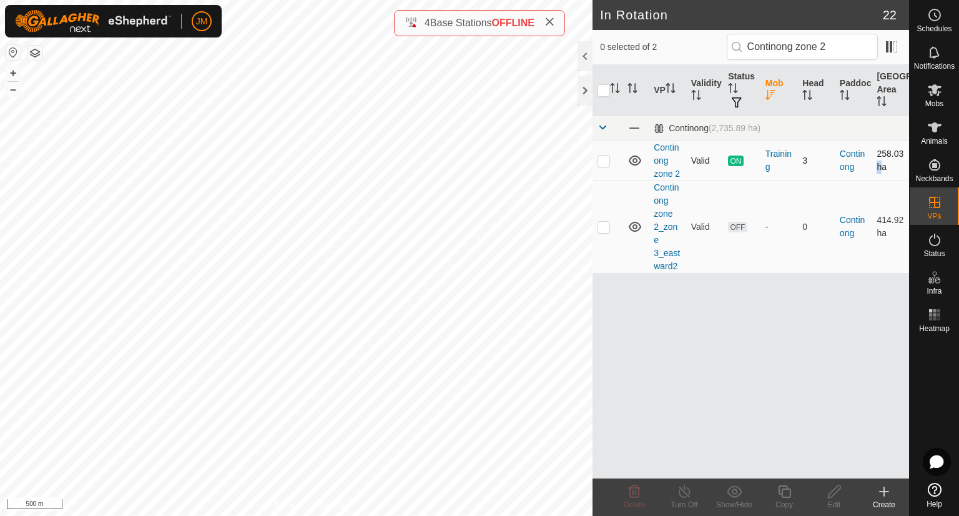
drag, startPoint x: 872, startPoint y: 160, endPoint x: 897, endPoint y: 157, distance: 25.2
click at [897, 157] on td "258.03 ha" at bounding box center [890, 160] width 37 height 40
click at [874, 155] on td "258.03 ha" at bounding box center [890, 160] width 37 height 40
drag, startPoint x: 877, startPoint y: 151, endPoint x: 903, endPoint y: 153, distance: 26.9
click at [903, 153] on td "258.03 ha" at bounding box center [890, 160] width 37 height 40
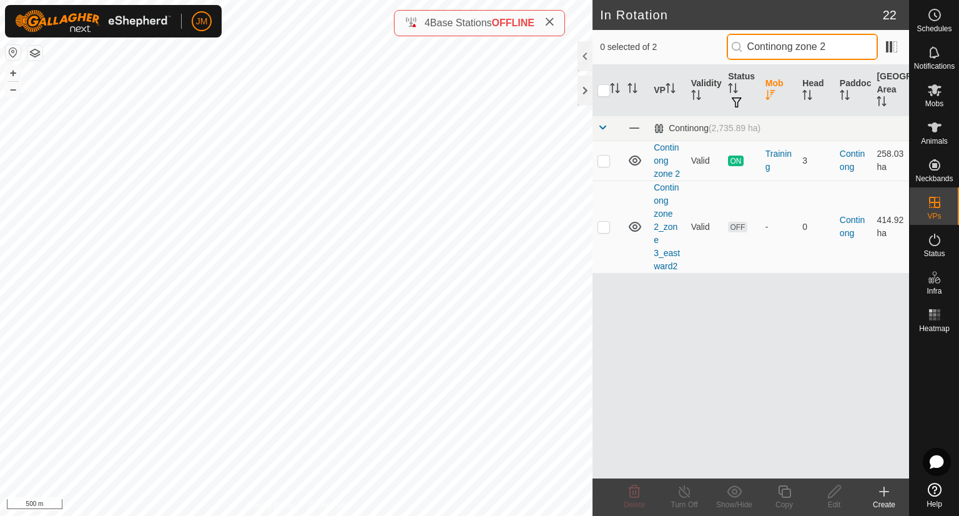
click at [804, 43] on input "Continong zone 2" at bounding box center [802, 47] width 151 height 26
paste input "_zone 3"
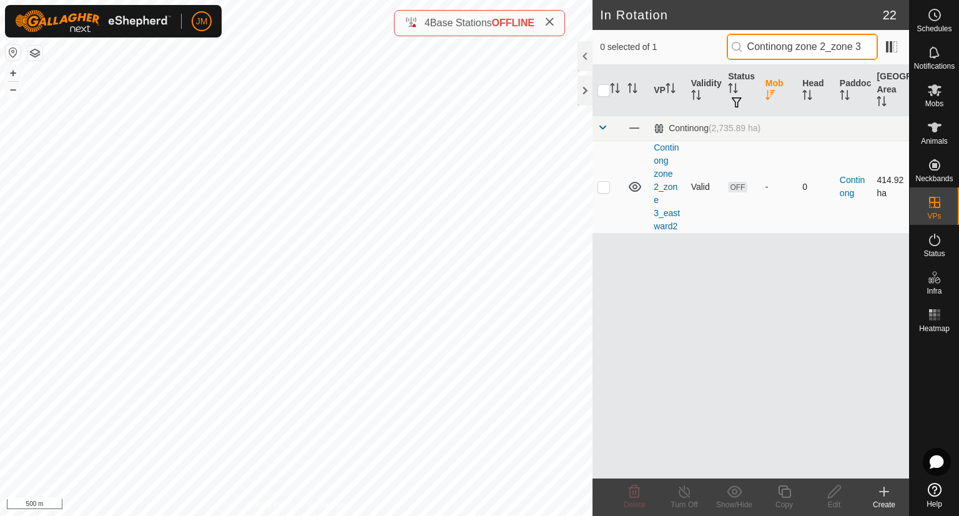
type input "Continong zone 2_zone 3"
drag, startPoint x: 874, startPoint y: 179, endPoint x: 903, endPoint y: 179, distance: 28.7
click at [903, 179] on td "414.92 ha" at bounding box center [890, 186] width 37 height 92
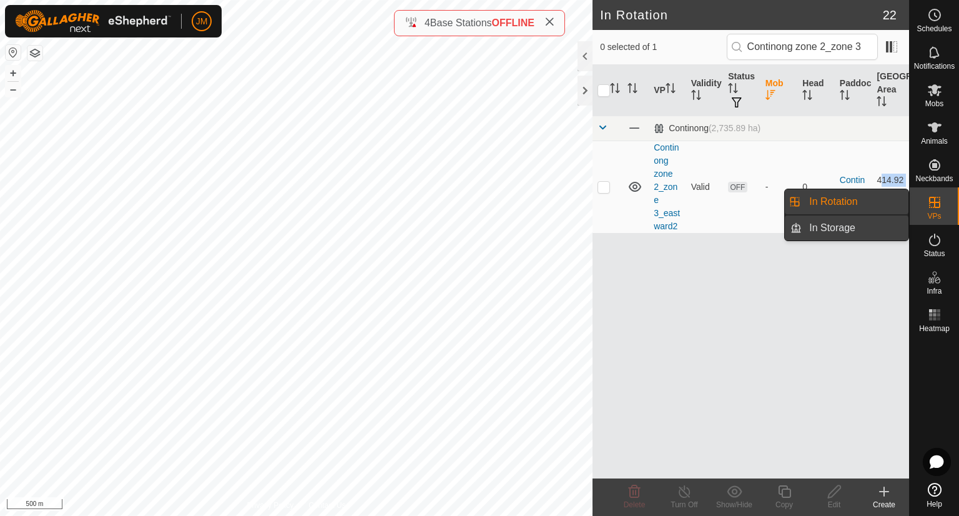
click at [860, 229] on link "In Storage" at bounding box center [855, 227] width 107 height 25
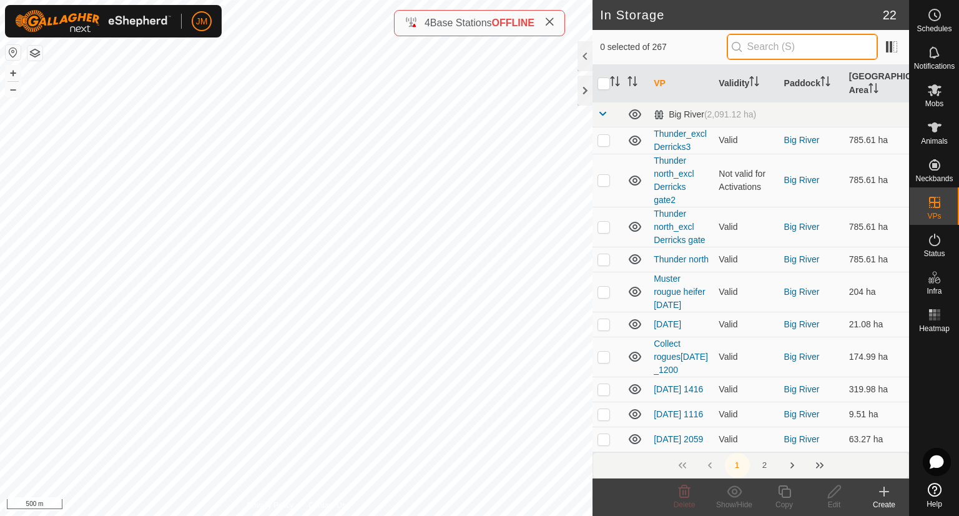
click at [794, 54] on input "text" at bounding box center [802, 47] width 151 height 26
paste input "Continong zone 2_zone 3"
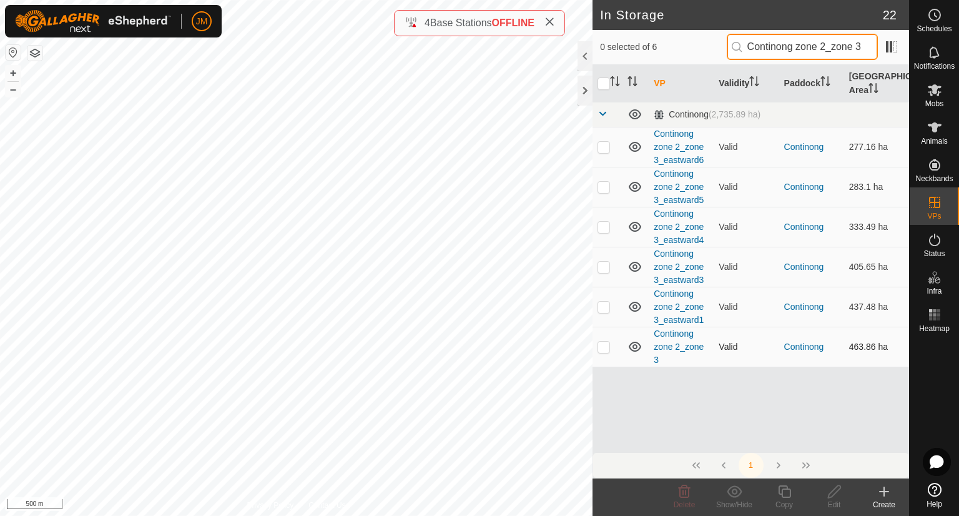
type input "Continong zone 2_zone 3"
drag, startPoint x: 848, startPoint y: 342, endPoint x: 875, endPoint y: 345, distance: 27.0
click at [875, 345] on td "463.86 ha" at bounding box center [876, 347] width 65 height 40
